Goal: Task Accomplishment & Management: Use online tool/utility

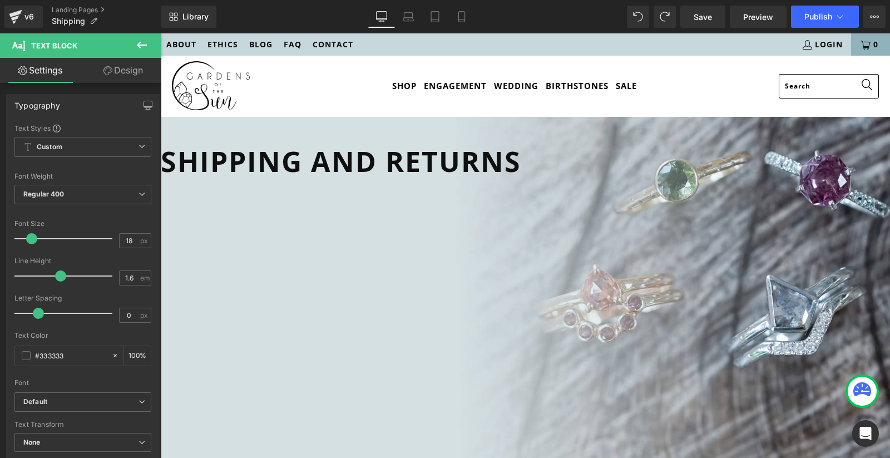
click at [703, 18] on span "Save" at bounding box center [702, 17] width 18 height 12
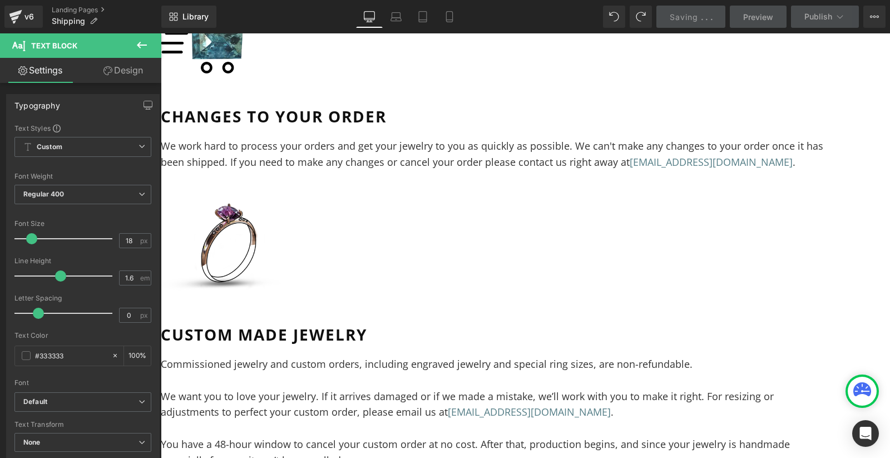
scroll to position [1630, 0]
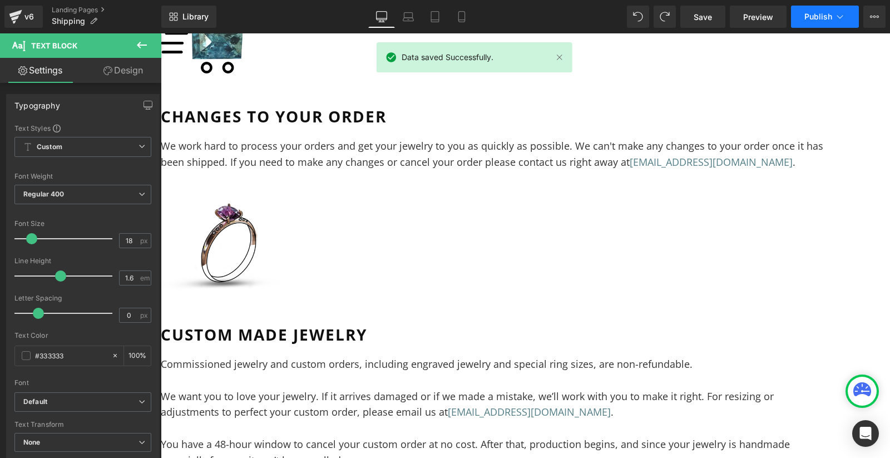
click at [828, 13] on span "Publish" at bounding box center [818, 16] width 28 height 9
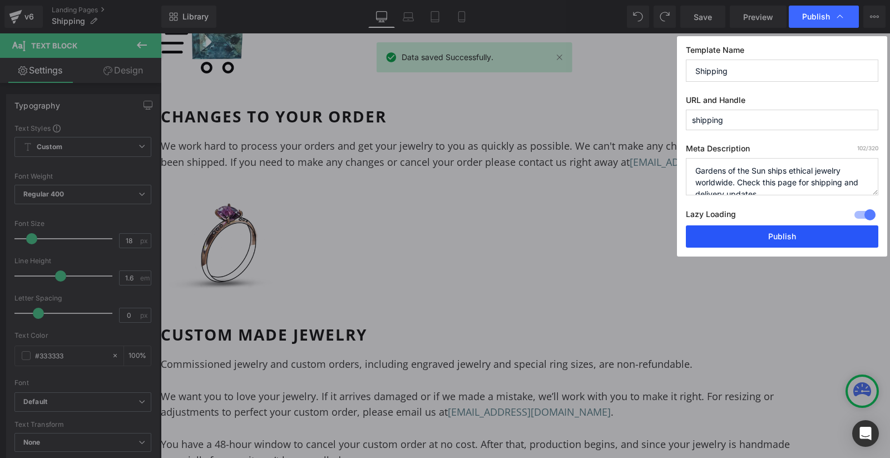
click at [778, 240] on button "Publish" at bounding box center [782, 236] width 192 height 22
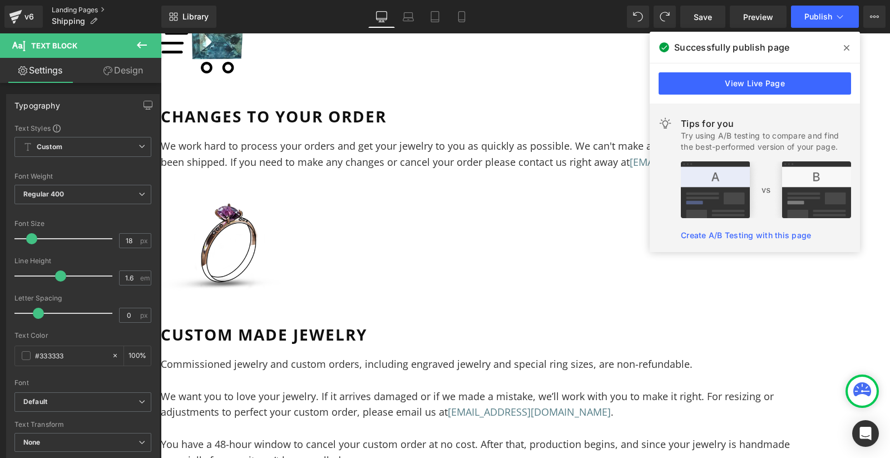
click at [90, 8] on link "Landing Pages" at bounding box center [107, 10] width 110 height 9
